Goal: Find contact information: Find contact information

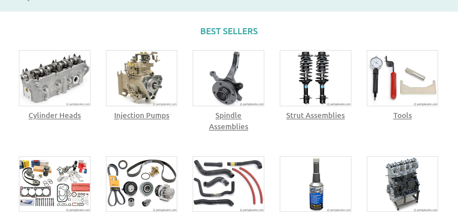
scroll to position [440, 0]
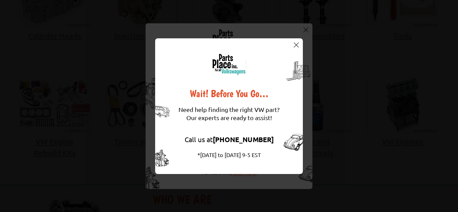
click at [296, 44] on img at bounding box center [296, 44] width 5 height 5
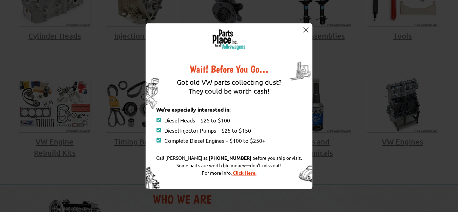
click at [296, 44] on div "Wait! Before You Go… Got old VW parts collecting dust? They could be worth cash…" at bounding box center [229, 106] width 167 height 166
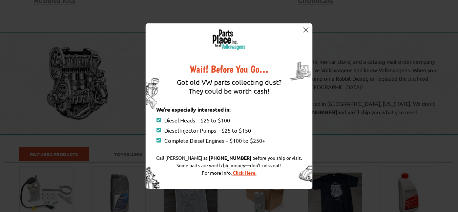
scroll to position [610, 0]
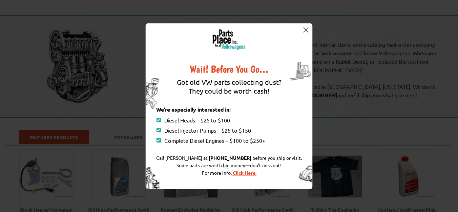
click at [305, 30] on img at bounding box center [305, 29] width 5 height 5
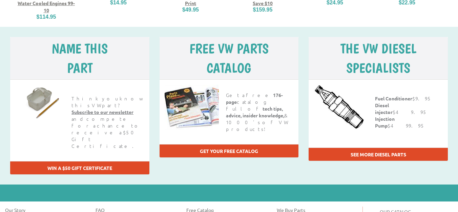
scroll to position [927, 0]
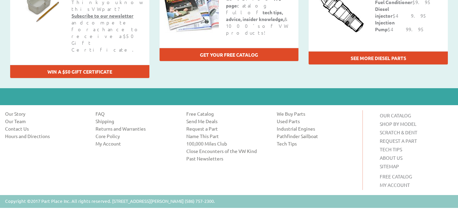
click at [23, 125] on link "Contact Us" at bounding box center [45, 128] width 80 height 7
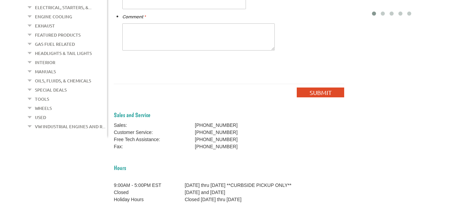
scroll to position [203, 0]
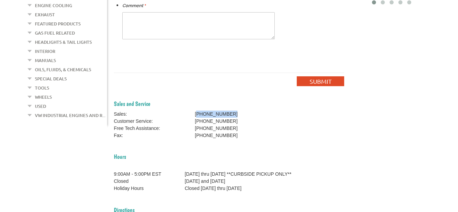
drag, startPoint x: 205, startPoint y: 114, endPoint x: 246, endPoint y: 114, distance: 40.3
click at [246, 114] on td "[PHONE_NUMBER]" at bounding box center [232, 113] width 75 height 7
copy td "586) 757-2300"
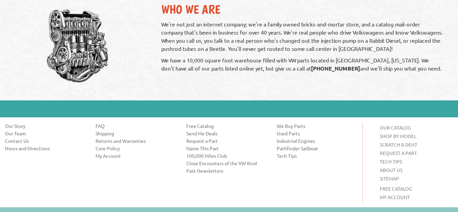
scroll to position [474, 0]
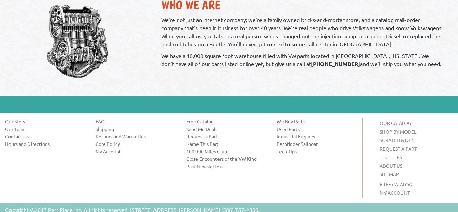
click at [14, 142] on link "Hours and Directions" at bounding box center [45, 143] width 80 height 7
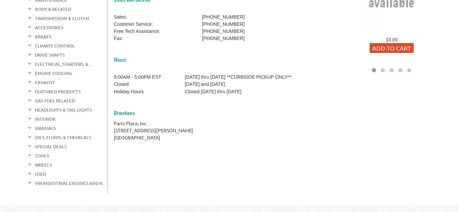
scroll to position [136, 0]
click at [385, 70] on div at bounding box center [382, 69] width 9 height 7
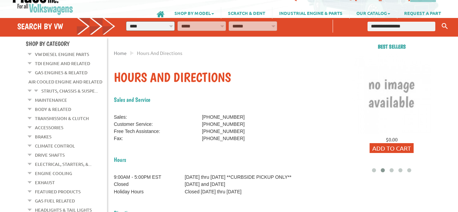
scroll to position [34, 0]
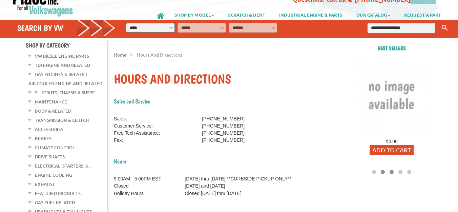
click at [388, 173] on div at bounding box center [391, 171] width 9 height 7
click at [400, 170] on span at bounding box center [400, 172] width 4 height 4
click at [409, 171] on span at bounding box center [409, 172] width 4 height 4
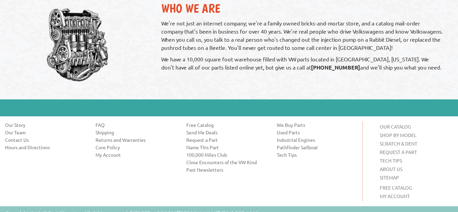
scroll to position [373, 0]
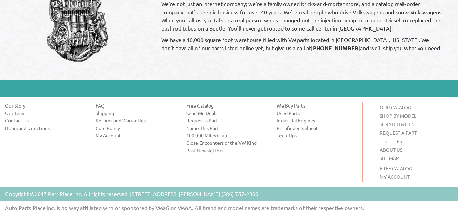
click at [111, 109] on link "Shipping" at bounding box center [136, 112] width 80 height 7
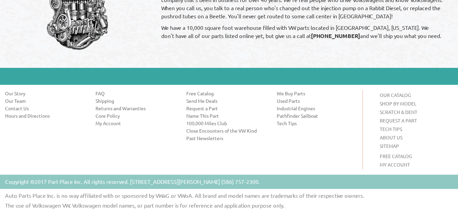
scroll to position [881, 0]
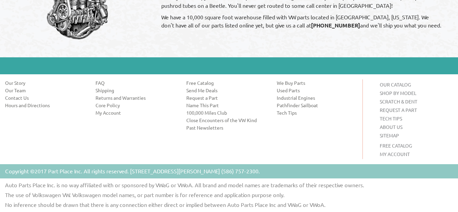
click at [110, 104] on link "Core Policy" at bounding box center [136, 105] width 80 height 7
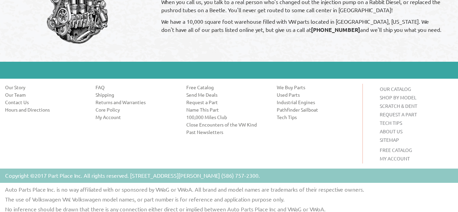
scroll to position [395, 0]
